Goal: Find specific page/section: Find specific page/section

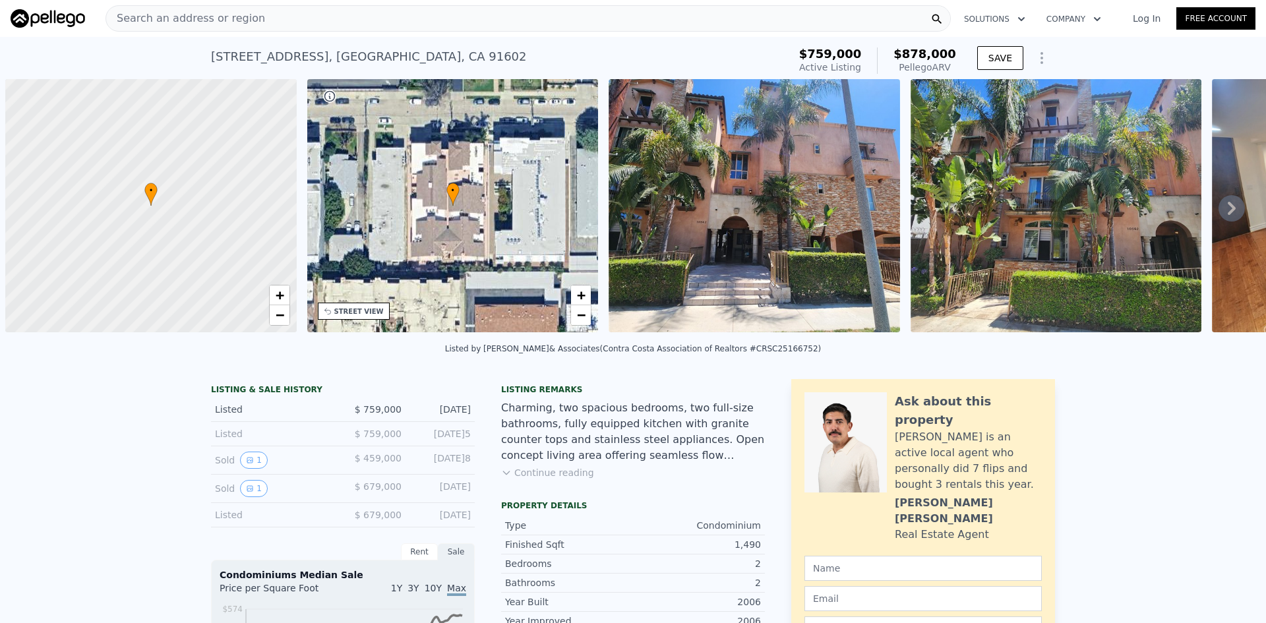
scroll to position [0, 5]
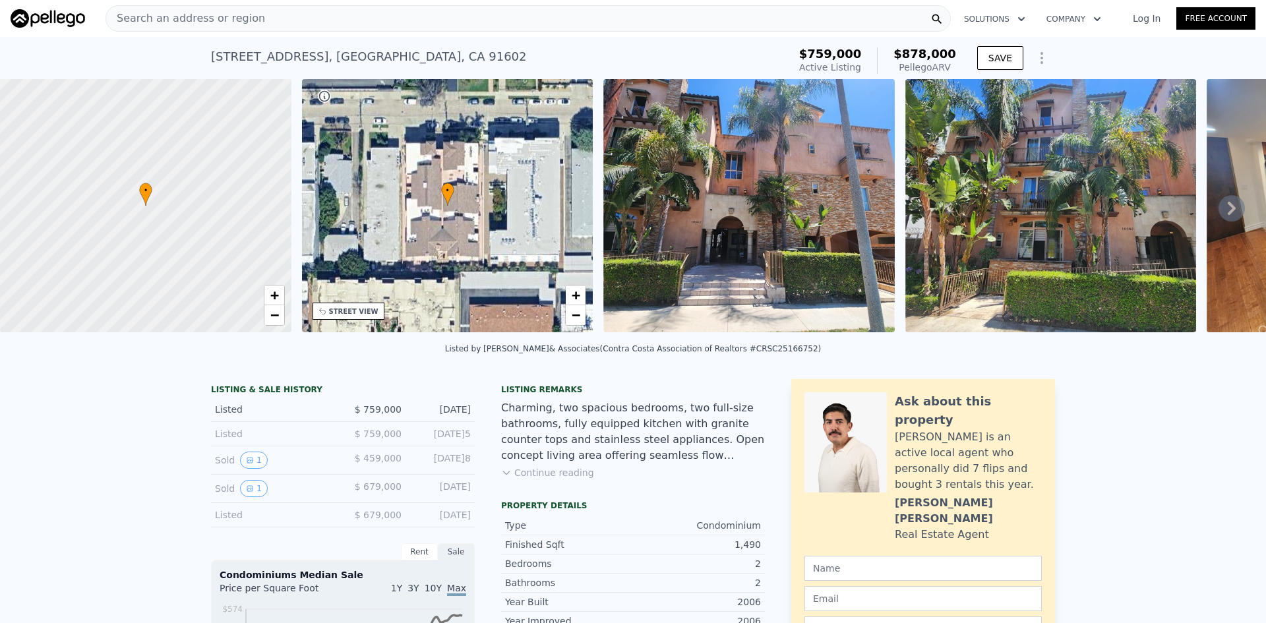
click at [355, 9] on div "Search an address or region" at bounding box center [527, 18] width 845 height 26
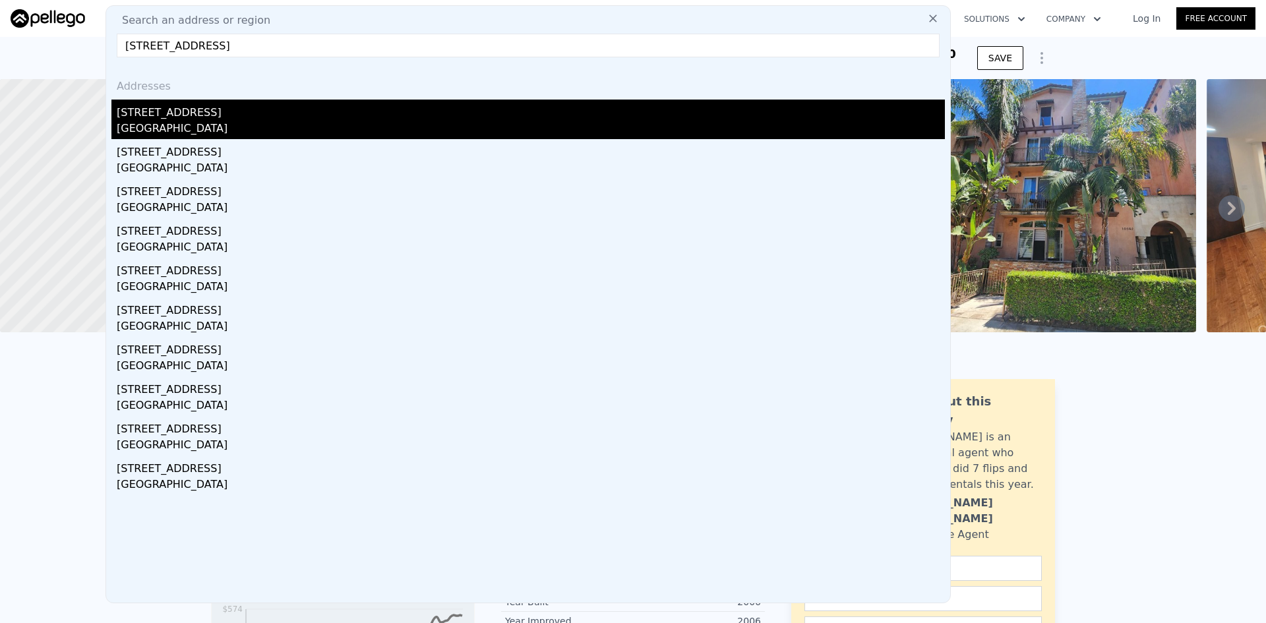
type input "[STREET_ADDRESS]"
click at [198, 119] on div "[STREET_ADDRESS]" at bounding box center [531, 110] width 828 height 21
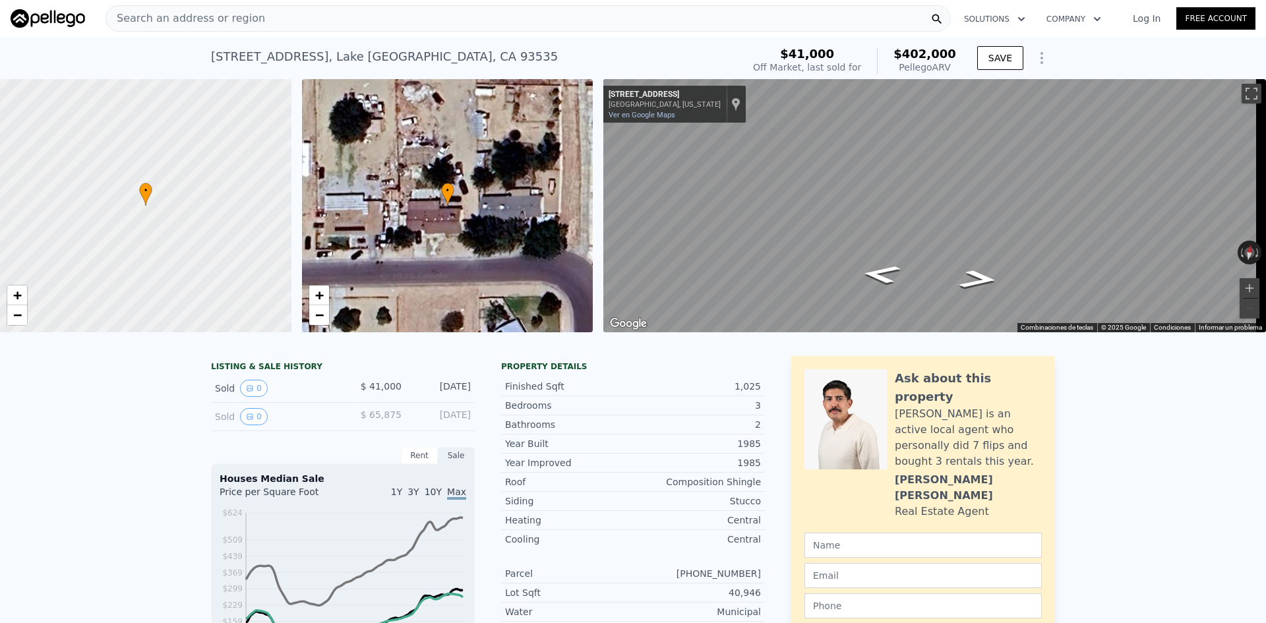
click at [371, 20] on div "Search an address or region" at bounding box center [527, 18] width 845 height 26
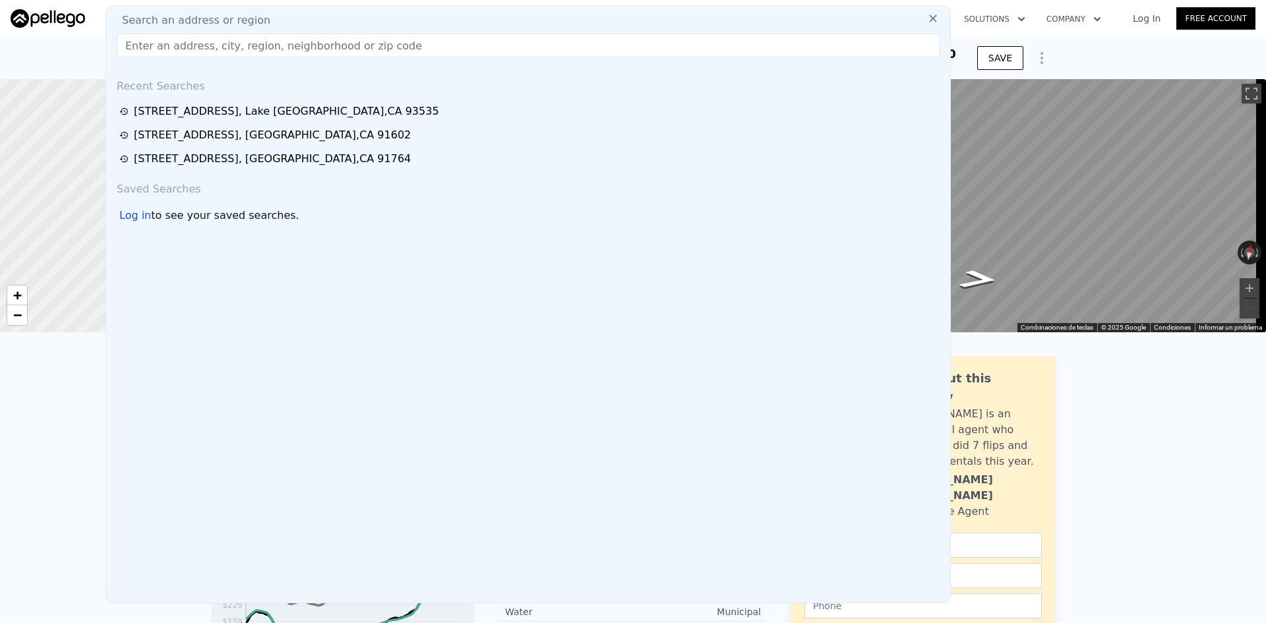
click at [371, 20] on div "Search an address or region" at bounding box center [527, 21] width 833 height 16
click at [343, 47] on input "text" at bounding box center [528, 46] width 823 height 24
paste input "[STREET_ADDRESS]"
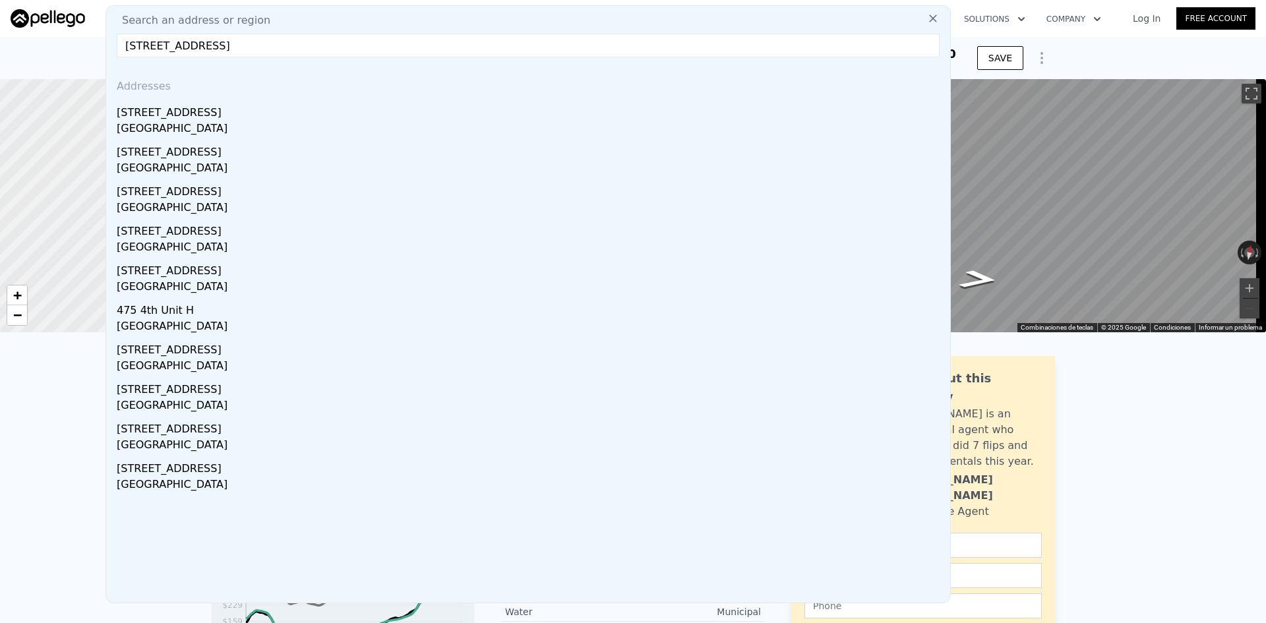
type input "[STREET_ADDRESS]"
click at [340, 47] on input "[STREET_ADDRESS]" at bounding box center [528, 46] width 823 height 24
click at [349, 43] on input "[STREET_ADDRESS]" at bounding box center [528, 46] width 823 height 24
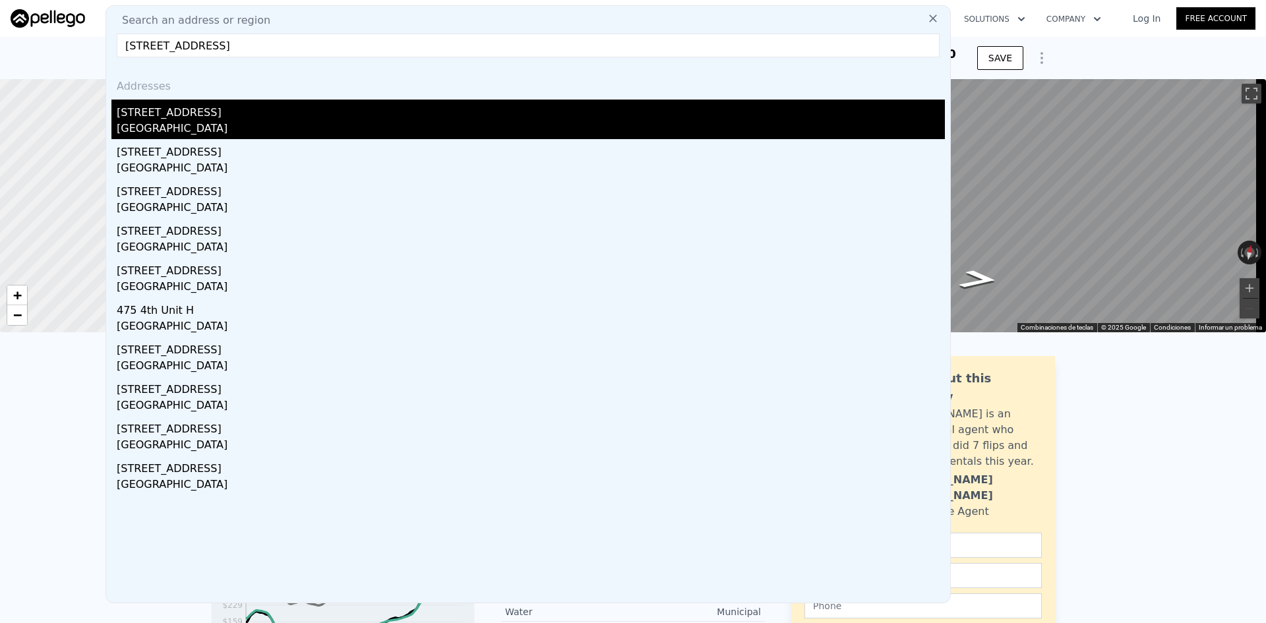
click at [193, 112] on div "[STREET_ADDRESS]" at bounding box center [531, 110] width 828 height 21
